Goal: Task Accomplishment & Management: Manage account settings

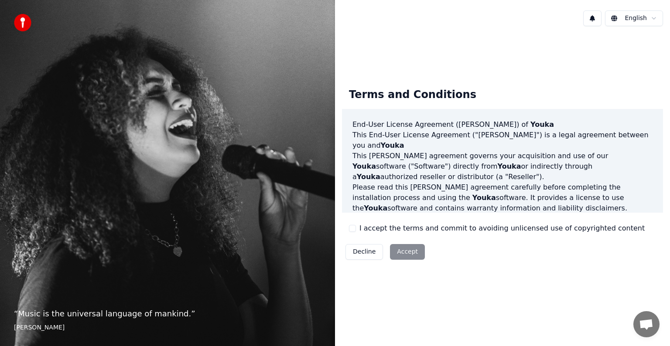
scroll to position [5, 0]
click at [407, 251] on div "Decline Accept" at bounding box center [385, 252] width 86 height 23
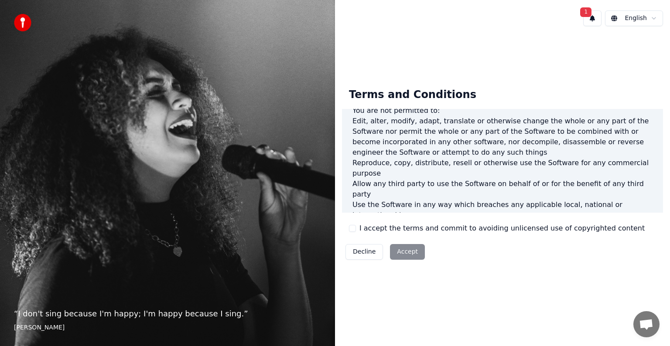
scroll to position [472, 0]
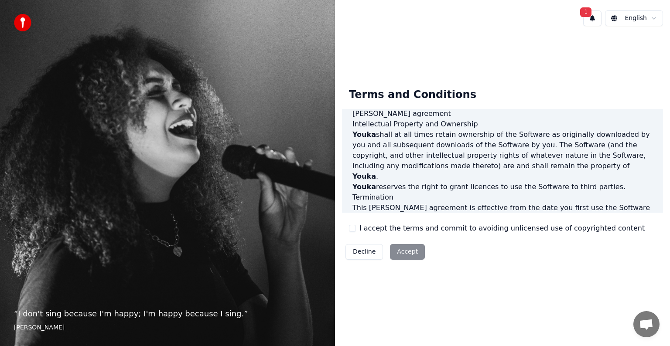
click at [353, 229] on button "I accept the terms and commit to avoiding unlicensed use of copyrighted content" at bounding box center [352, 228] width 7 height 7
click at [404, 252] on button "Accept" at bounding box center [407, 252] width 35 height 16
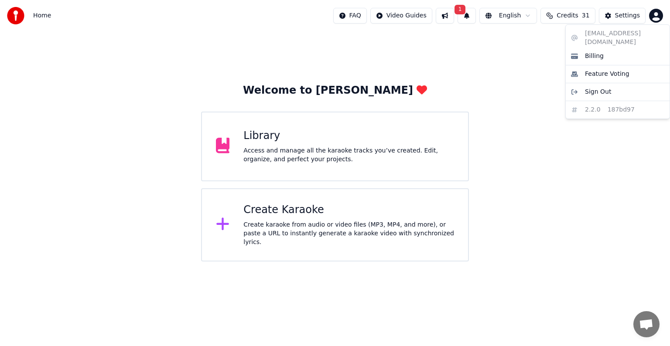
click at [656, 15] on html "Home FAQ Video Guides 1 English Credits 31 Settings Welcome to Youka Library Ac…" at bounding box center [335, 131] width 670 height 262
click at [592, 52] on span "Billing" at bounding box center [594, 56] width 19 height 9
click at [653, 16] on html "Home FAQ Video Guides 1 English Credits 31 Settings Welcome to Youka Library Ac…" at bounding box center [335, 131] width 670 height 262
click at [592, 52] on span "Billing" at bounding box center [594, 56] width 19 height 9
